Goal: Task Accomplishment & Management: Complete application form

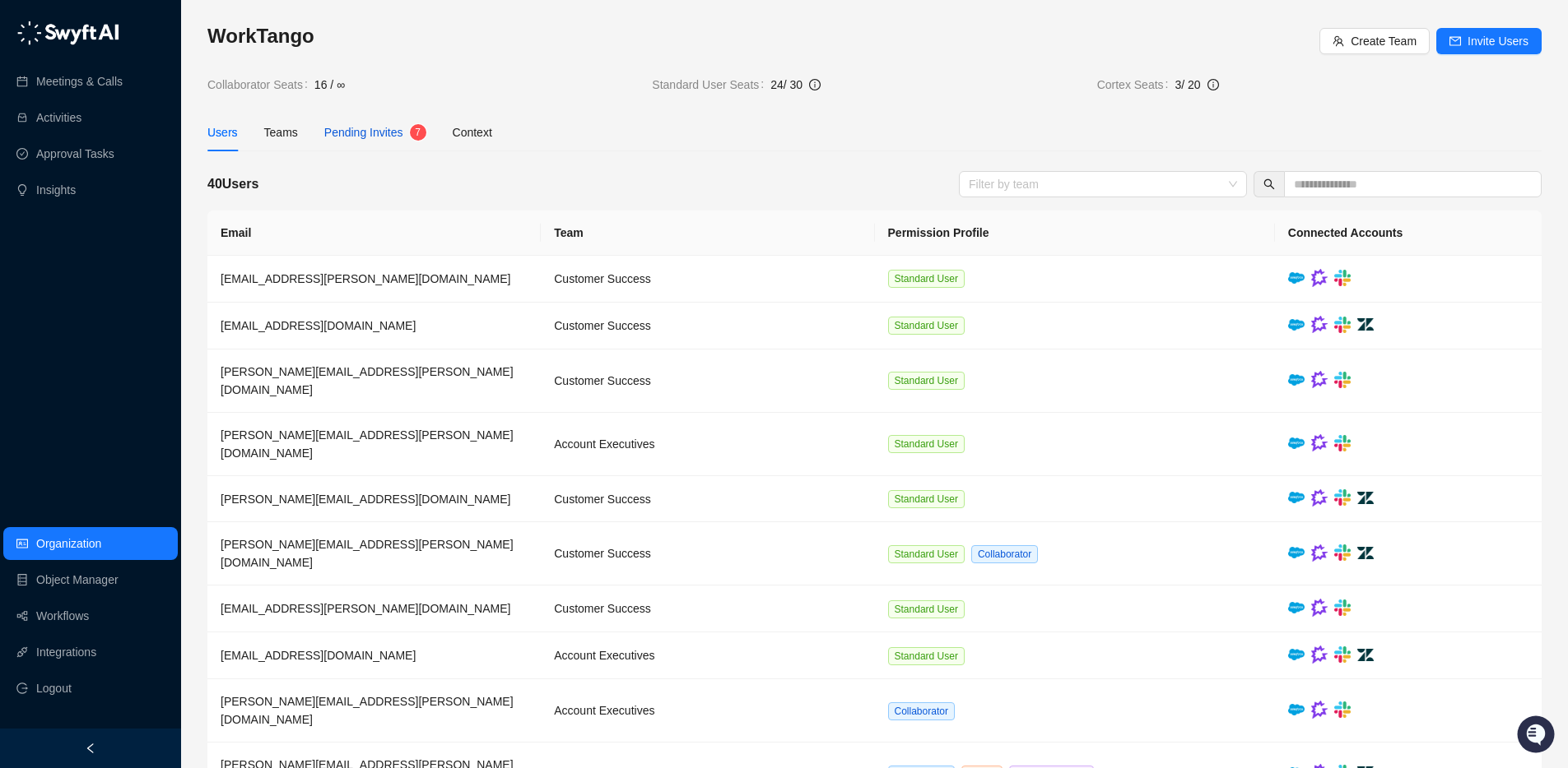
click at [378, 134] on span "Pending Invites" at bounding box center [363, 132] width 79 height 13
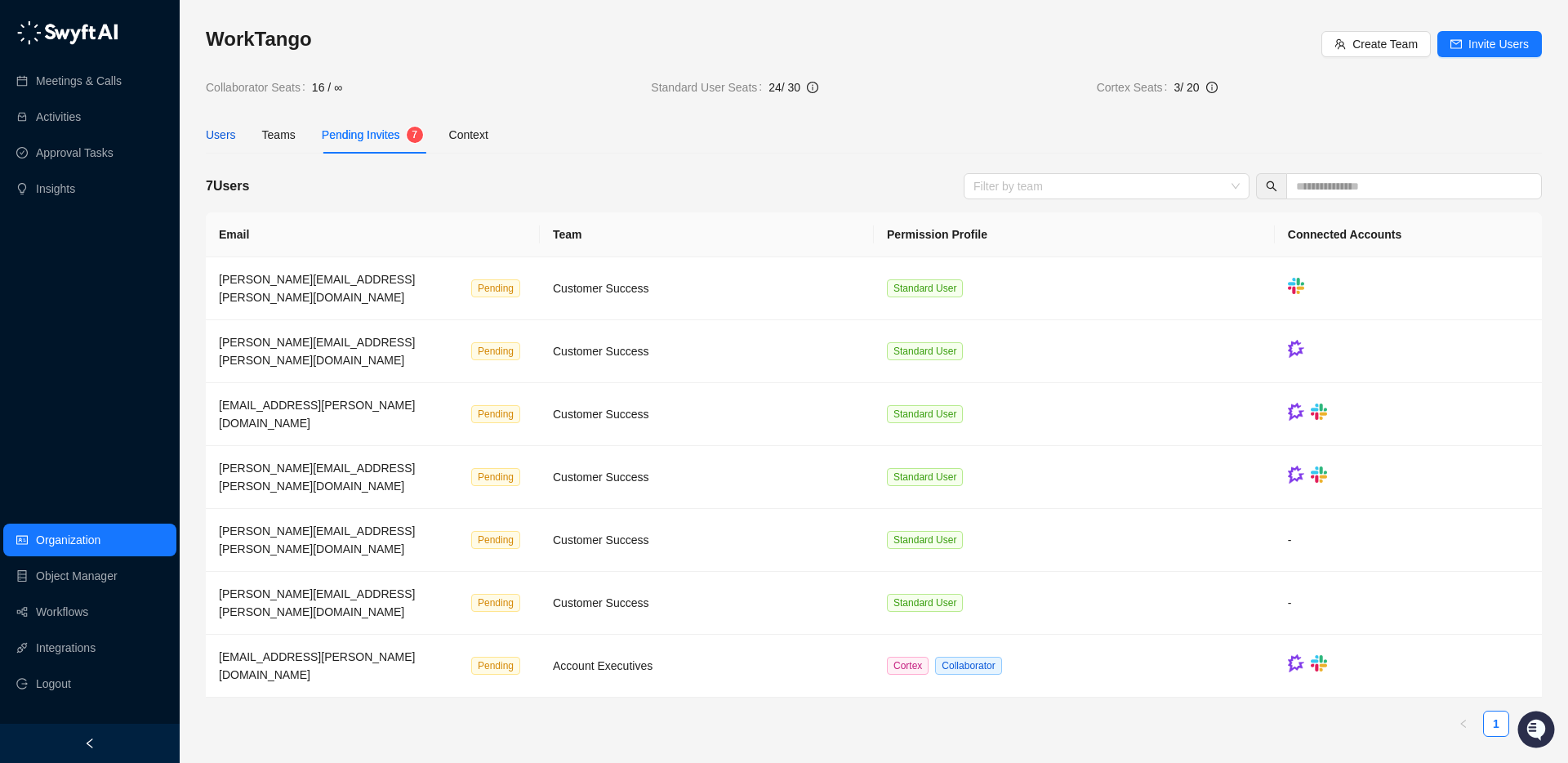
click at [232, 132] on div "Users" at bounding box center [221, 134] width 30 height 18
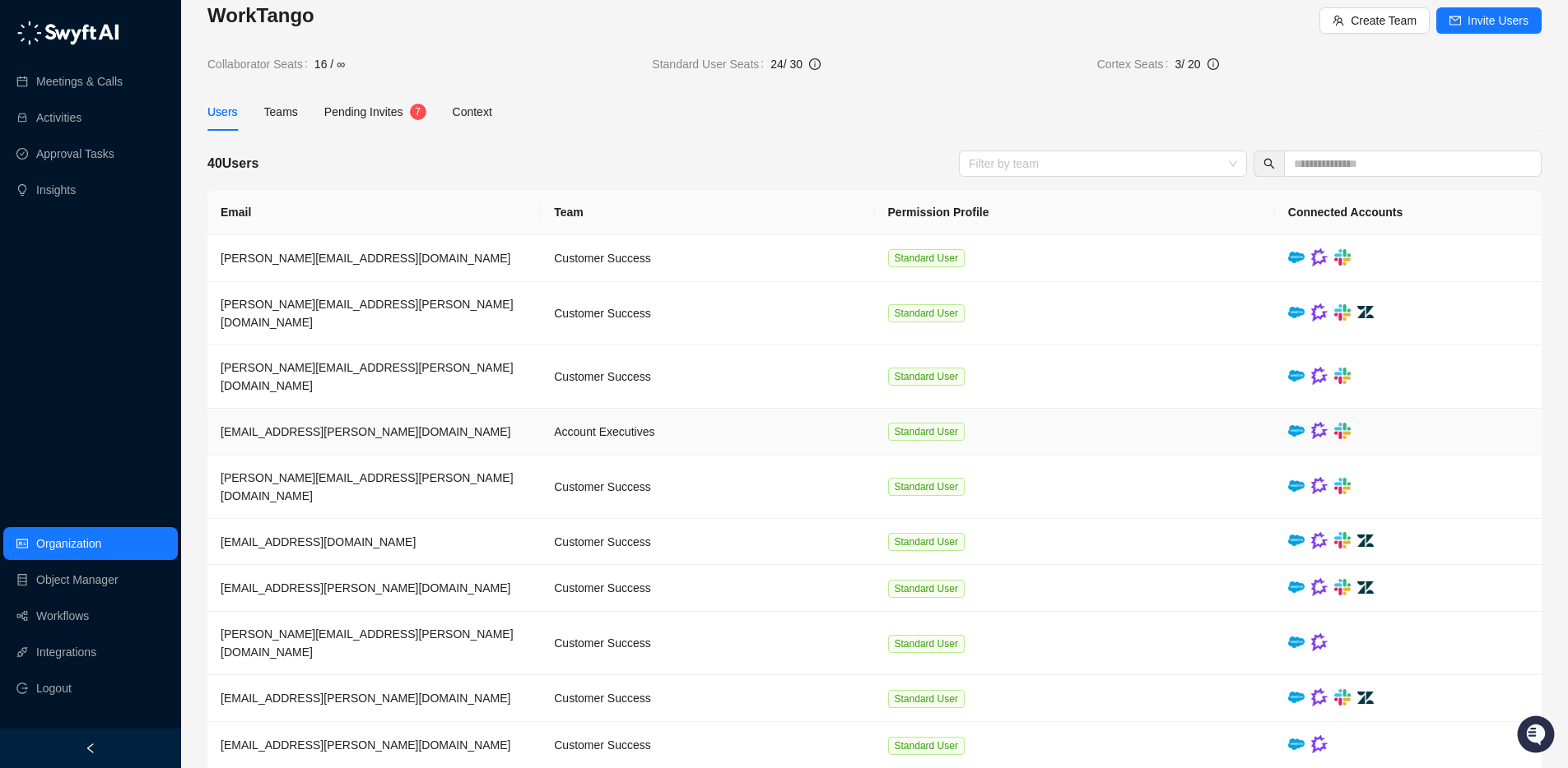
scroll to position [21, 0]
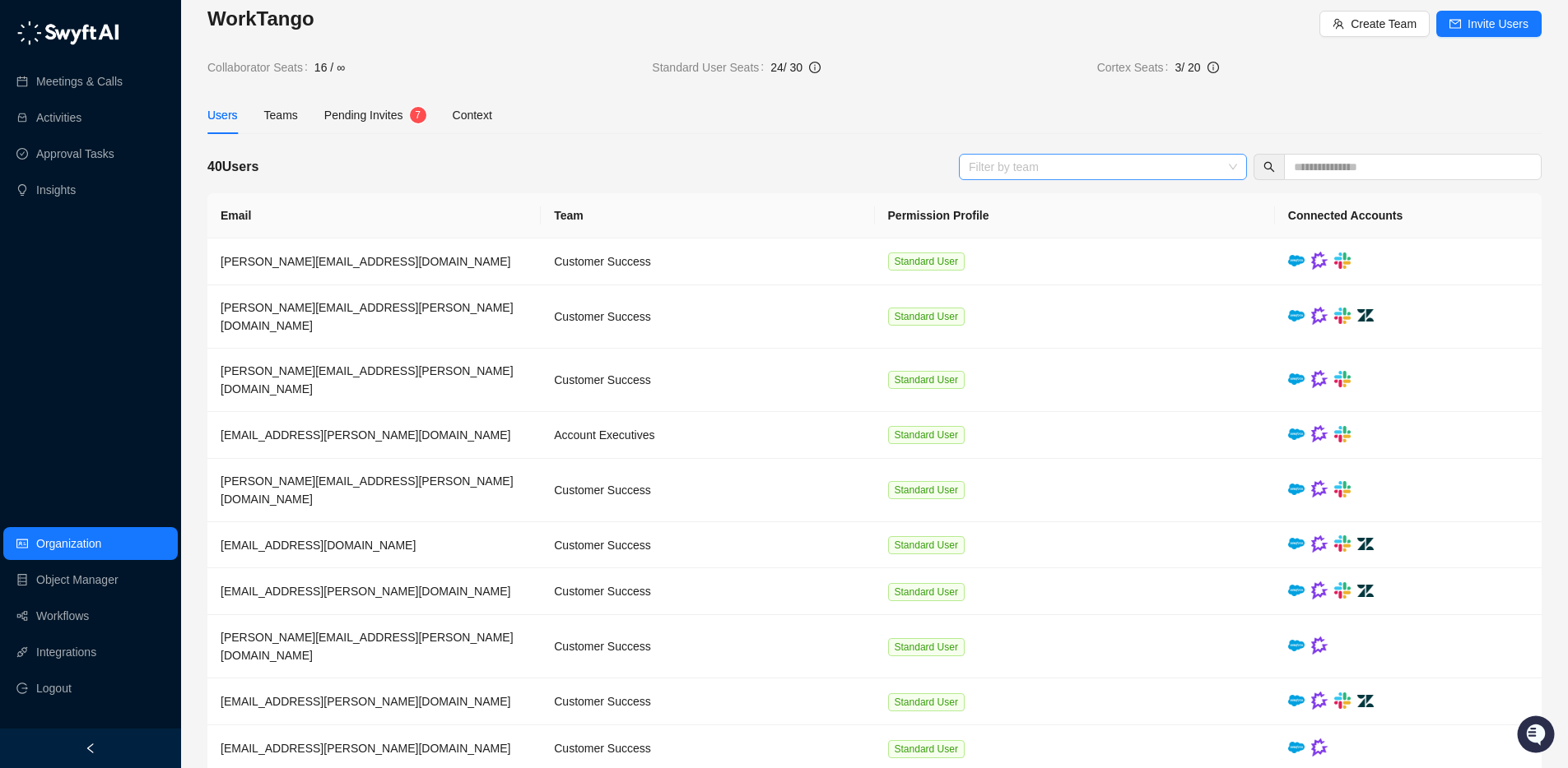
click at [1032, 164] on div at bounding box center [1094, 166] width 264 height 12
type input "*******"
click at [1315, 168] on input "text" at bounding box center [1406, 167] width 225 height 18
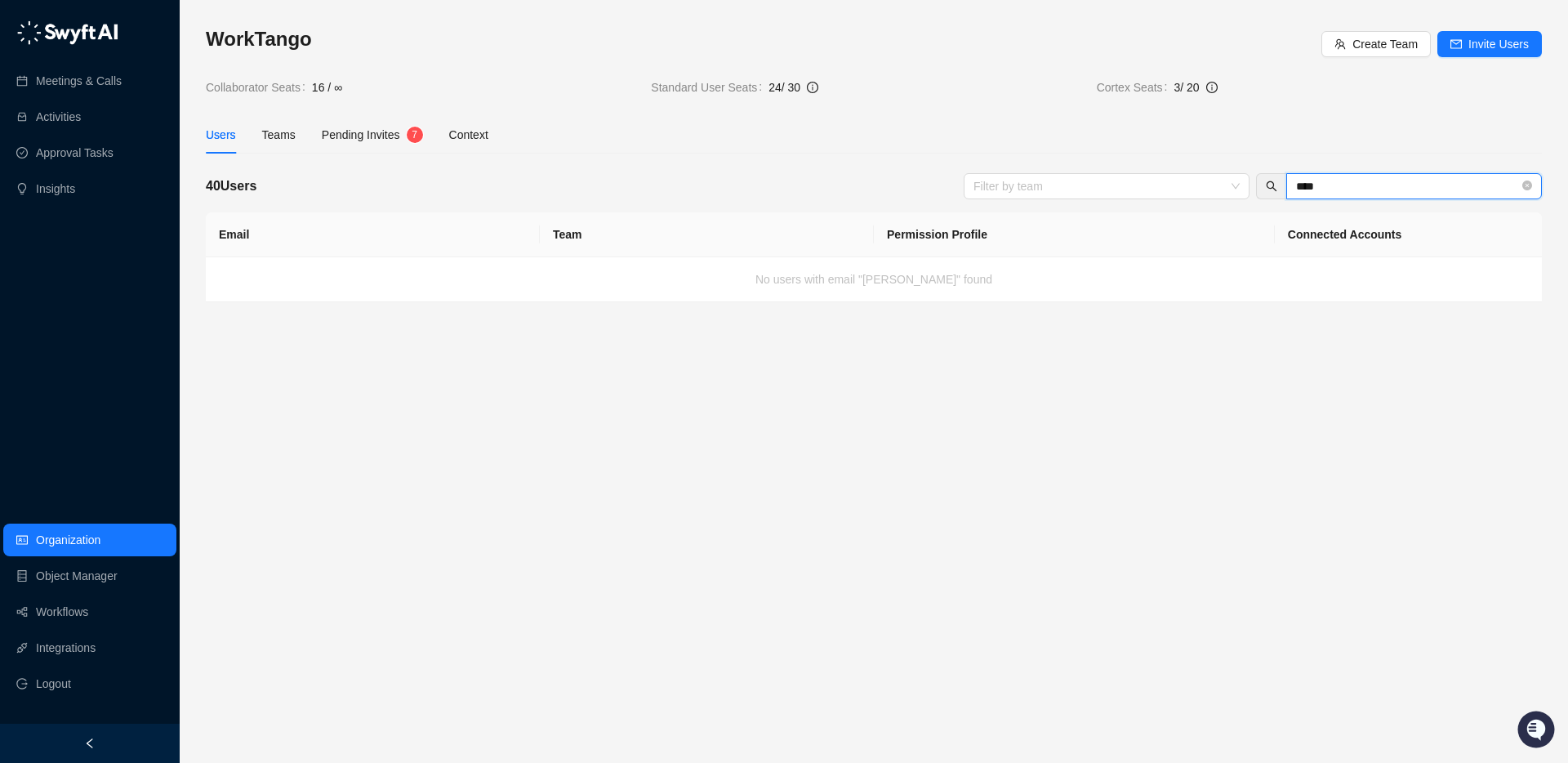
click at [1348, 178] on input "****" at bounding box center [1407, 186] width 223 height 18
type input "*"
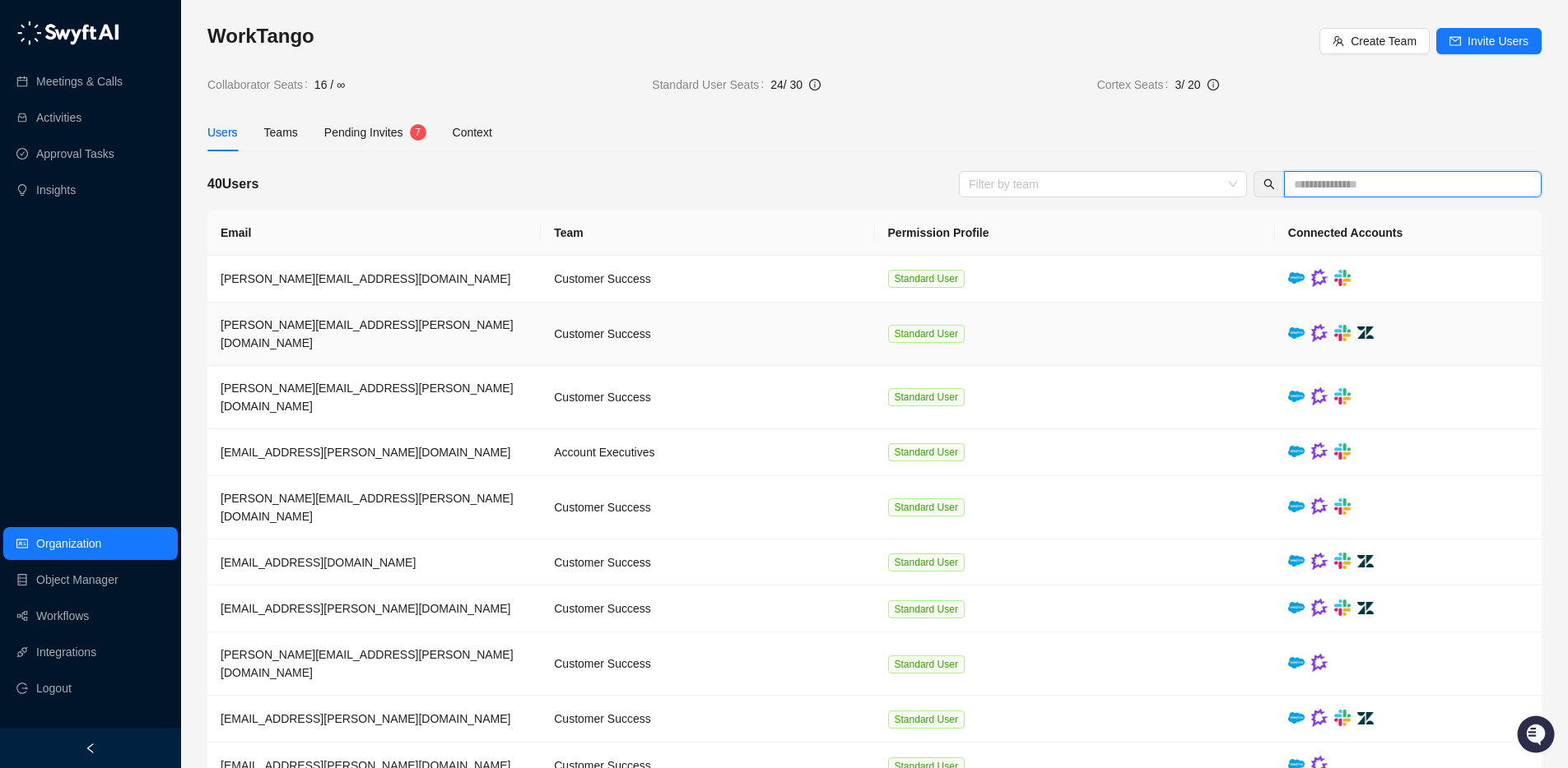
scroll to position [24, 0]
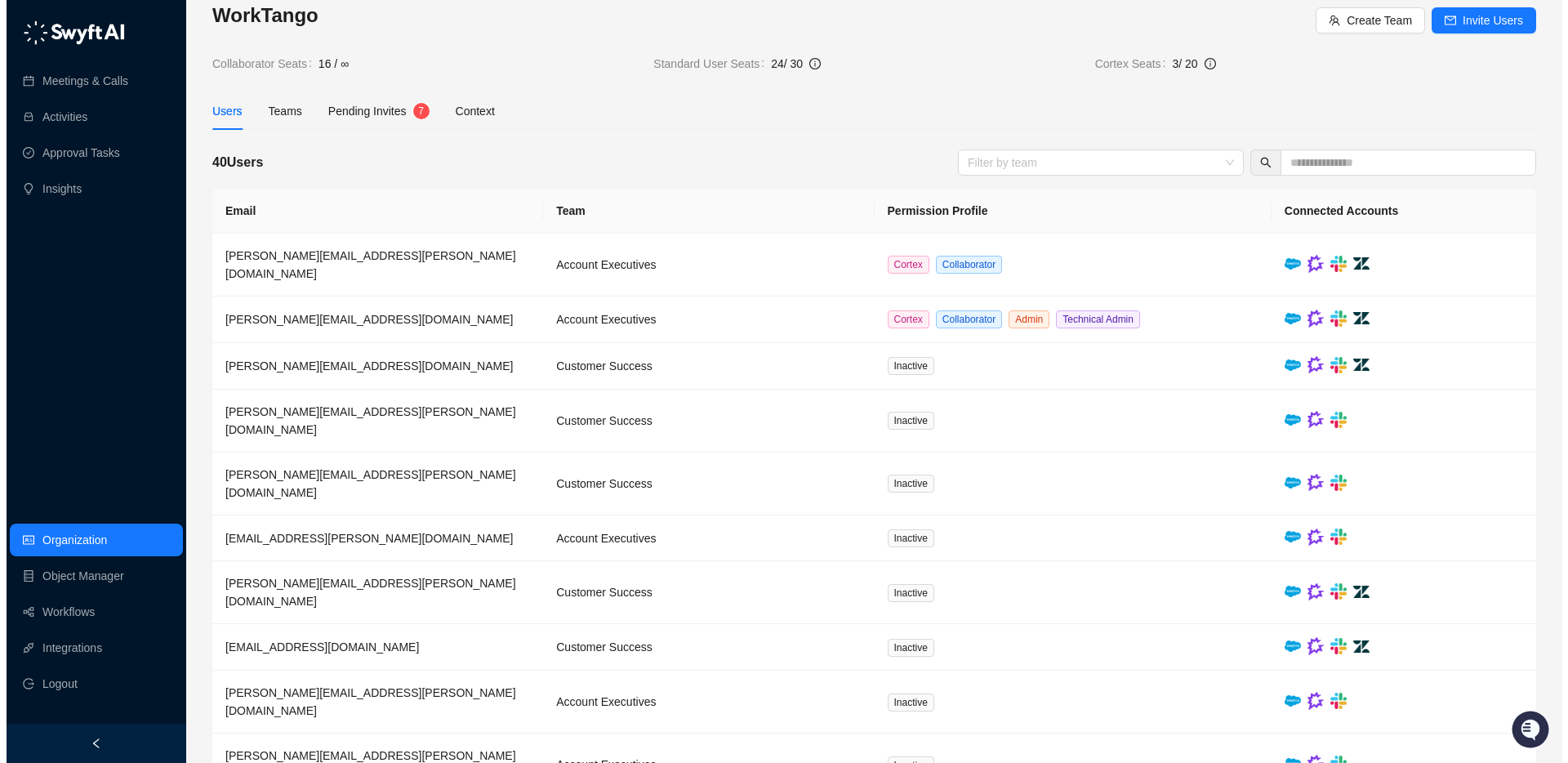
scroll to position [23, 0]
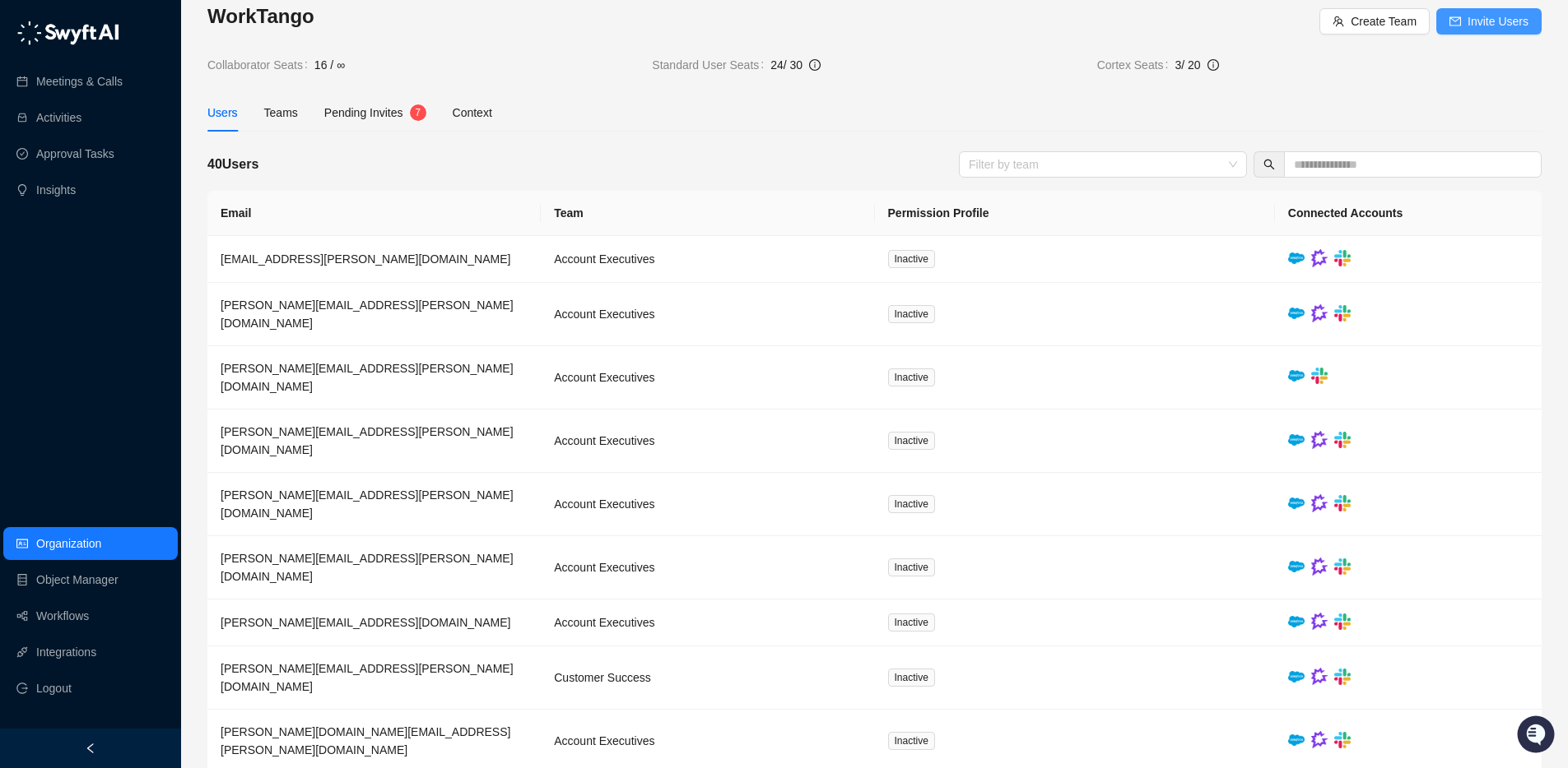
click at [1474, 19] on span "Invite Users" at bounding box center [1498, 21] width 61 height 18
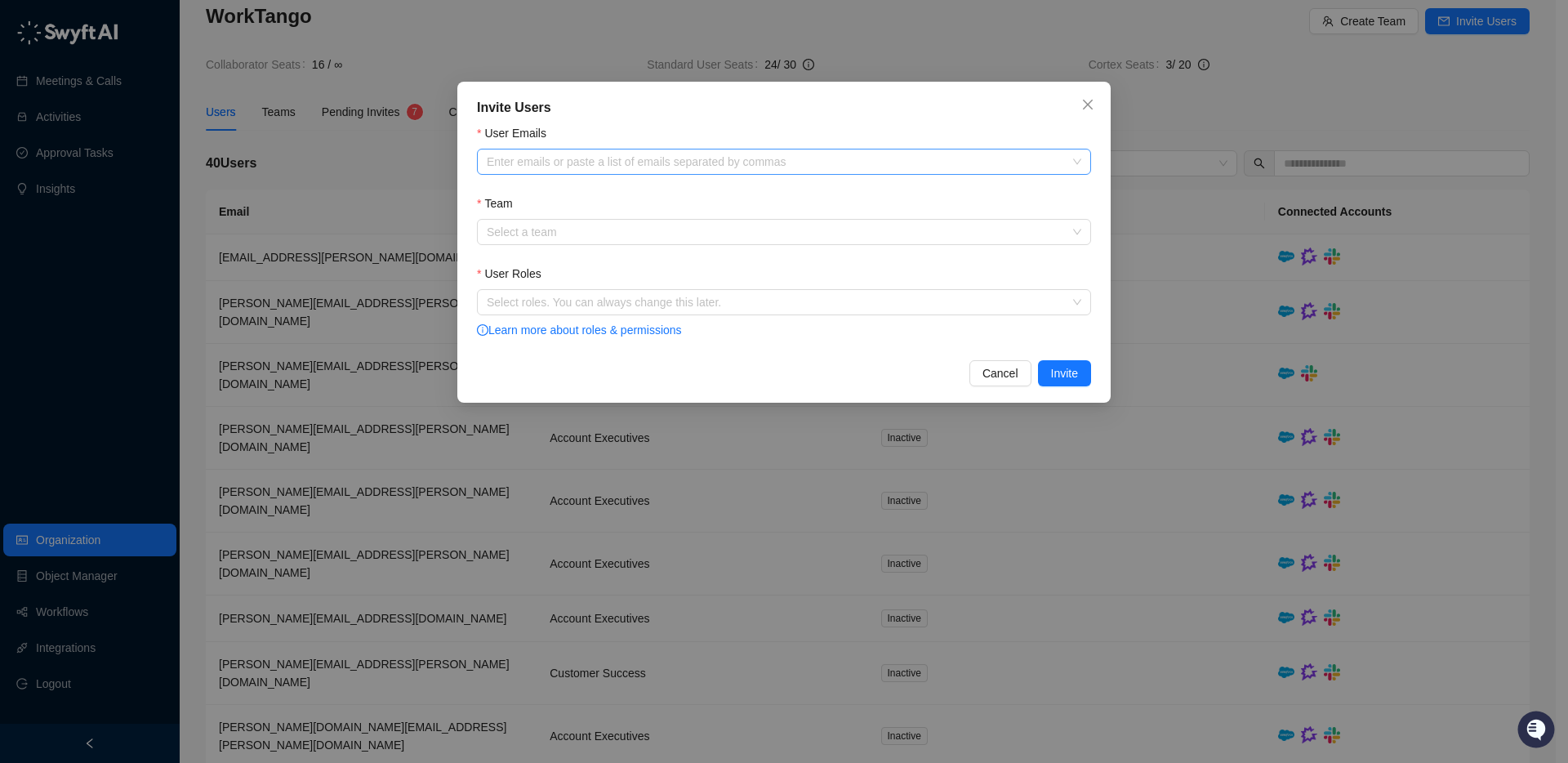
click at [854, 165] on div at bounding box center [775, 162] width 591 height 12
paste input "**********"
type input "**********"
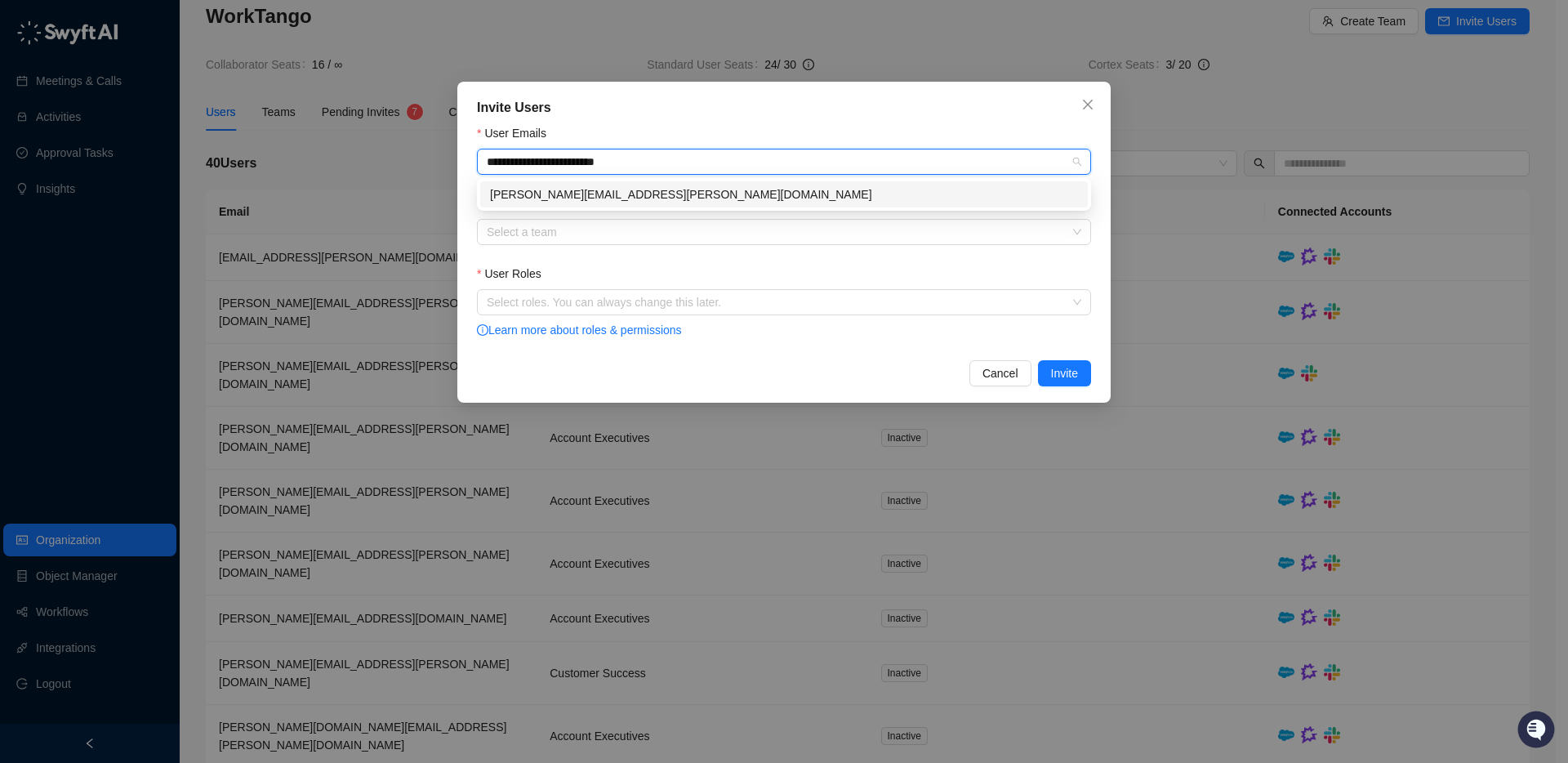
click at [742, 191] on div "stephen.kwan@worktango.com" at bounding box center [784, 194] width 588 height 18
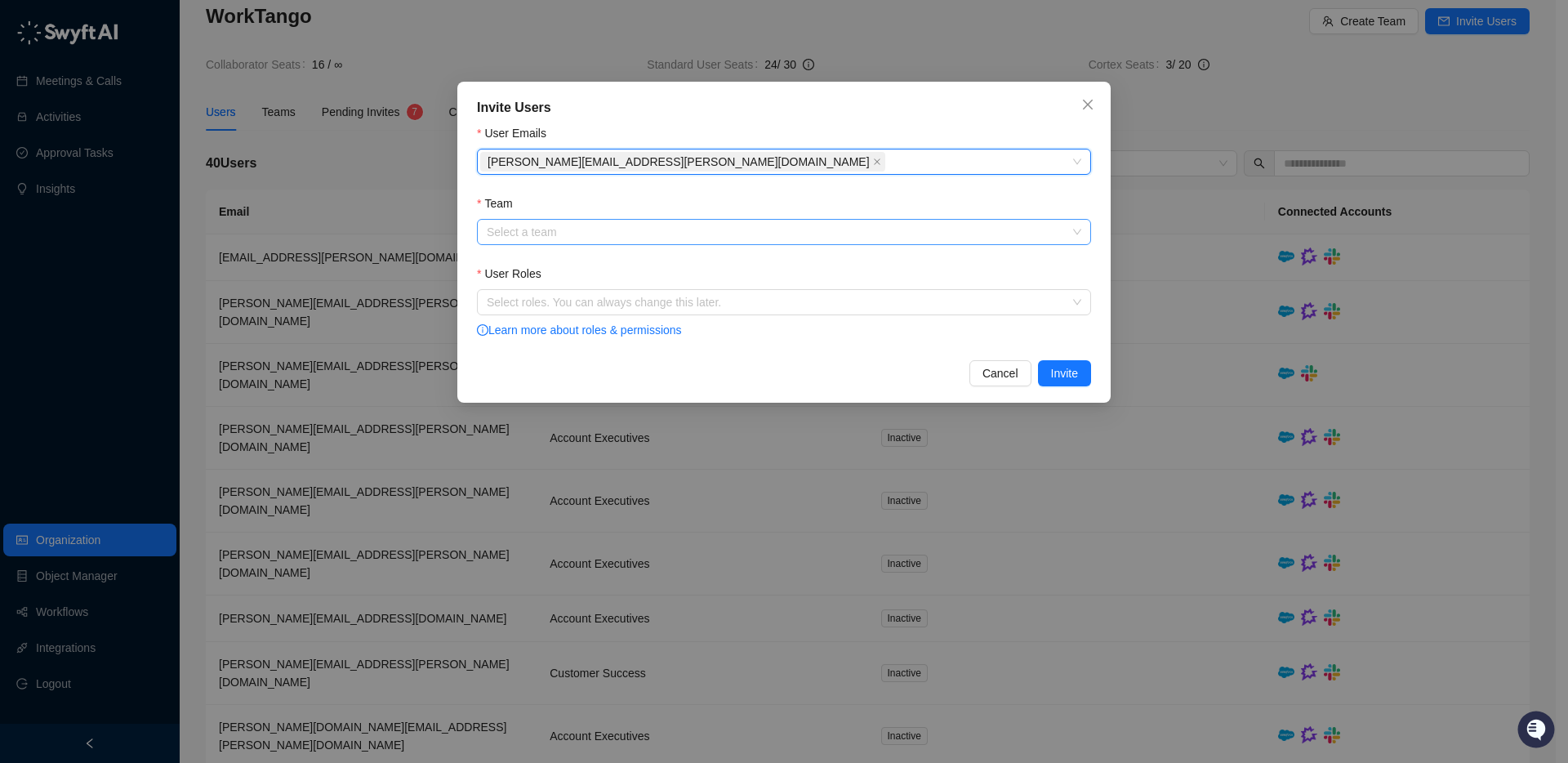
click at [696, 238] on input "Team" at bounding box center [779, 232] width 585 height 25
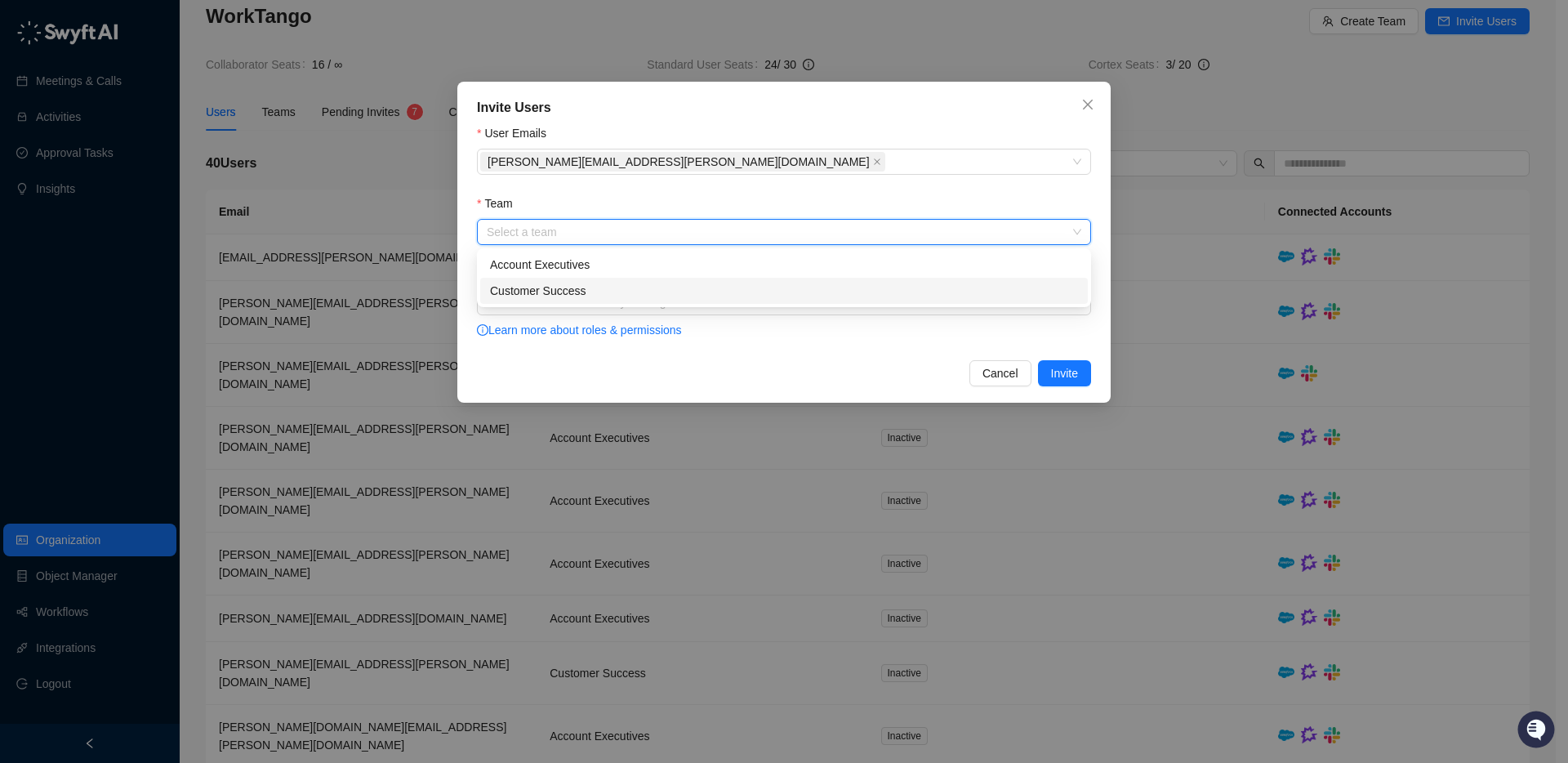
click at [639, 293] on div "Customer Success" at bounding box center [784, 290] width 588 height 18
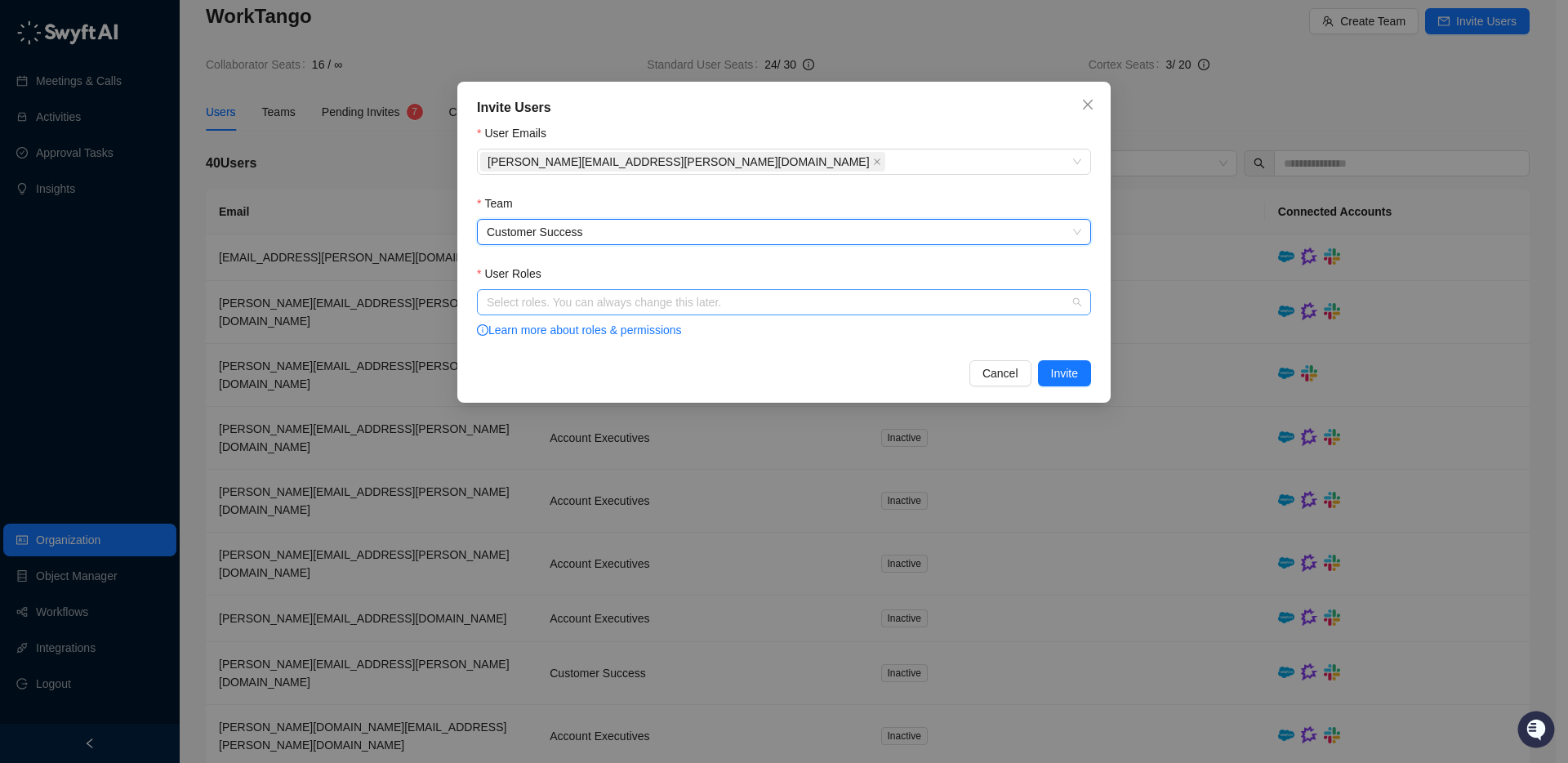
click at [634, 296] on div at bounding box center [775, 302] width 591 height 12
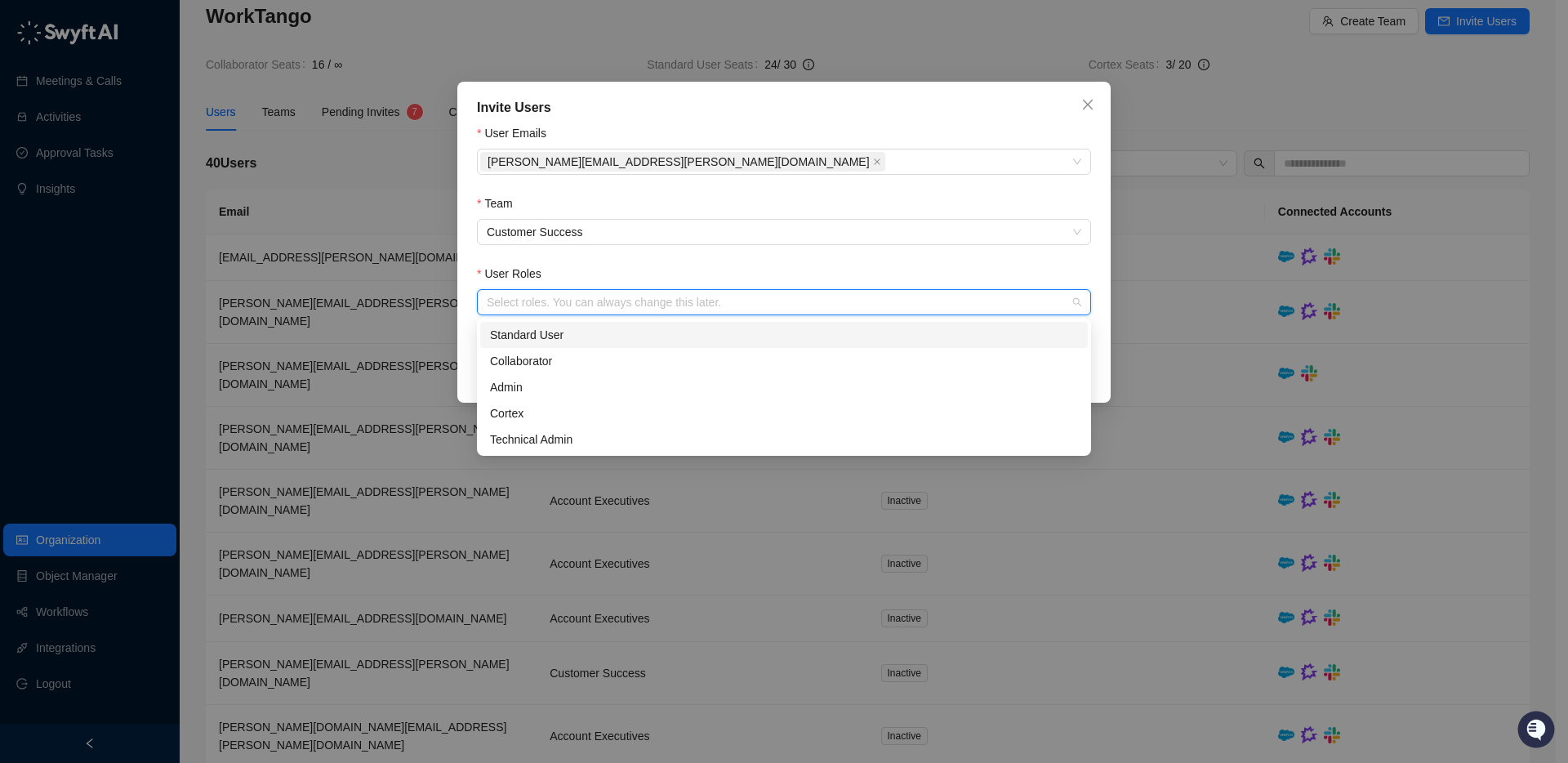
click at [576, 338] on div "Standard User" at bounding box center [784, 335] width 588 height 18
click at [1012, 335] on div "Standard User" at bounding box center [778, 335] width 576 height 18
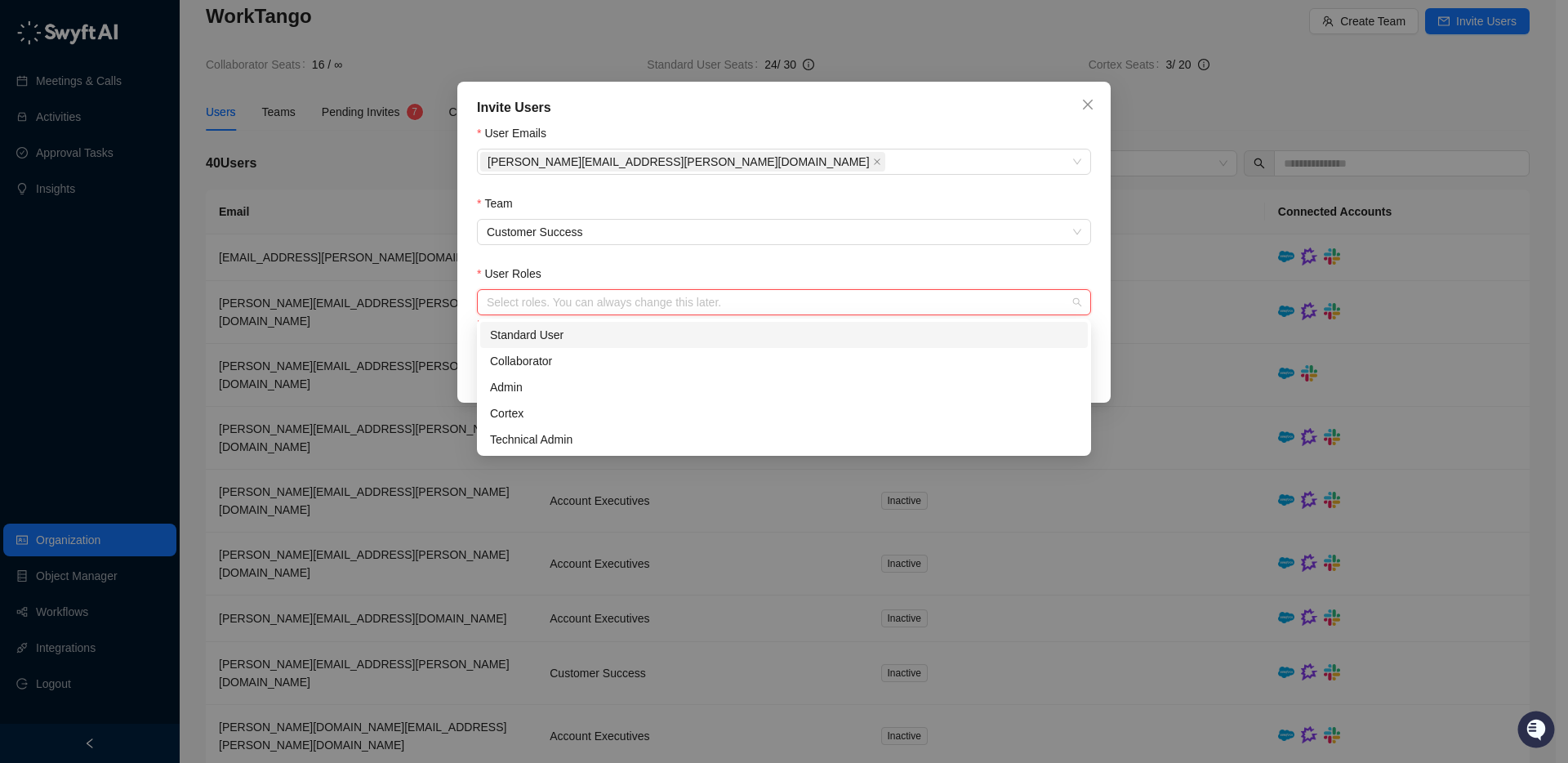
click at [525, 339] on div "Standard User" at bounding box center [784, 335] width 588 height 18
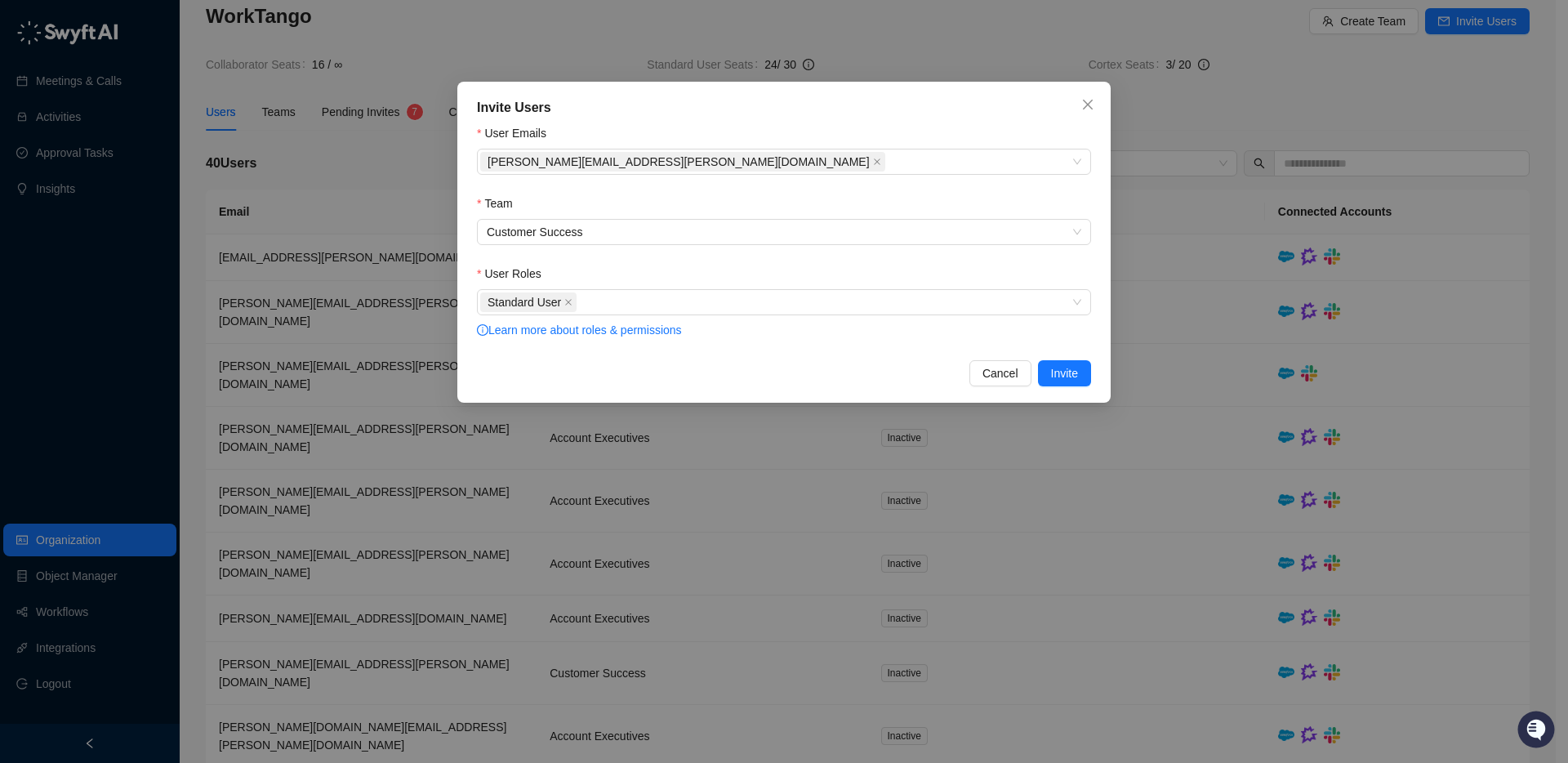
click at [465, 363] on div "Invite Users User Emails stephen.kwan@worktango.com Team Customer Success User …" at bounding box center [784, 242] width 653 height 321
click at [1078, 379] on span "Invite" at bounding box center [1064, 373] width 27 height 18
